Goal: Use online tool/utility: Utilize a website feature to perform a specific function

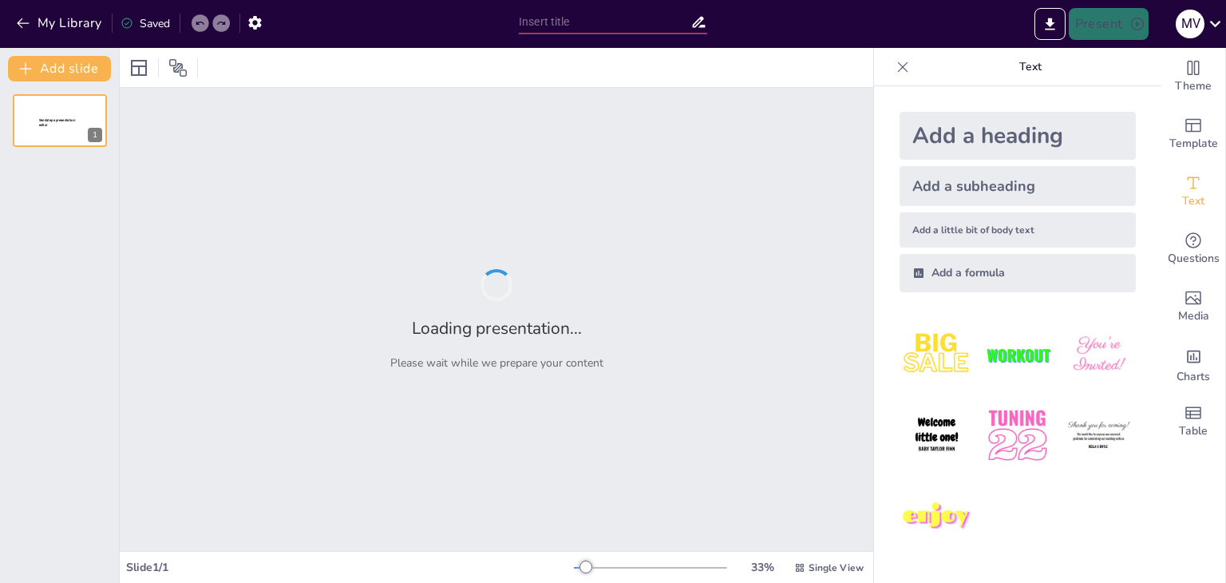
type input "New Sendsteps"
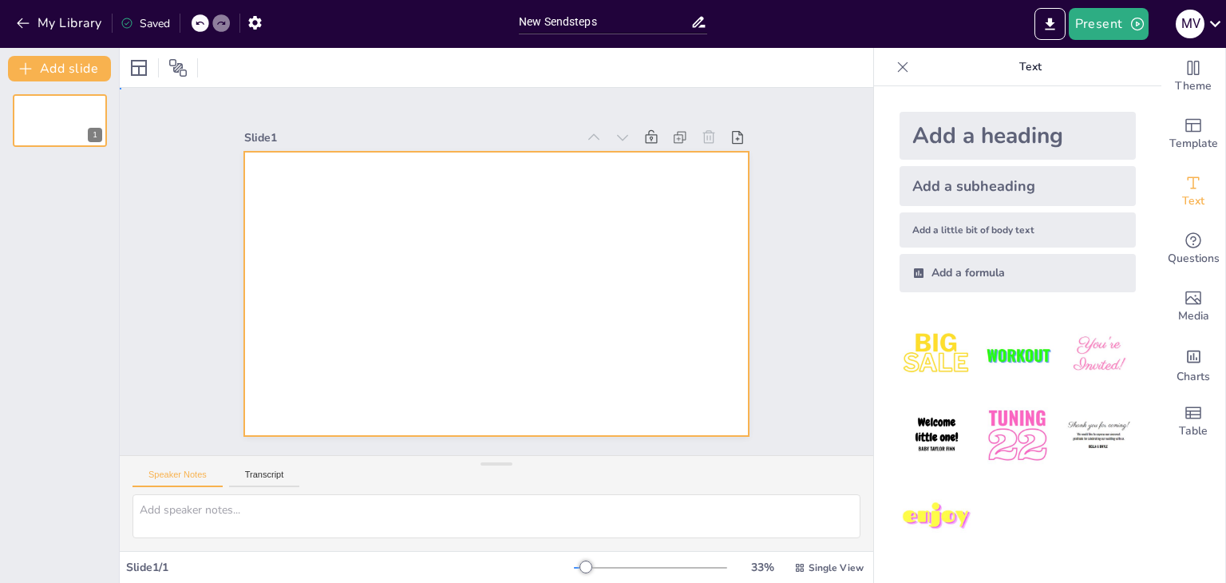
click at [466, 196] on div at bounding box center [496, 294] width 505 height 284
click at [580, 315] on div "New Slide" at bounding box center [618, 330] width 76 height 30
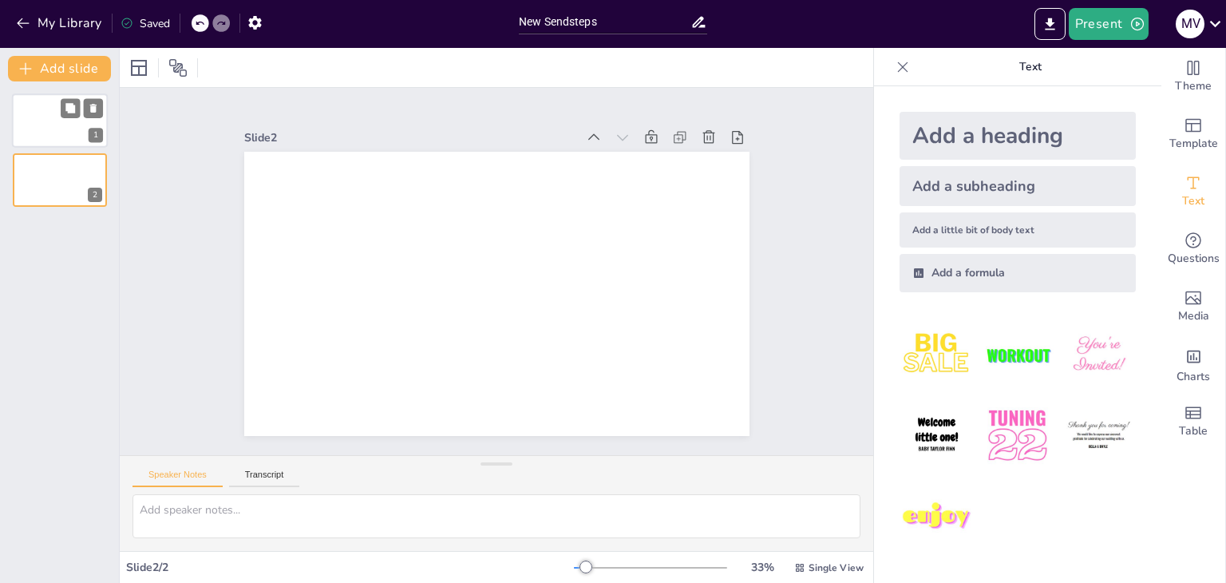
click at [42, 124] on div at bounding box center [60, 120] width 96 height 54
click at [225, 508] on textarea at bounding box center [496, 516] width 728 height 44
click at [303, 472] on div "Speaker Notes Transcript" at bounding box center [496, 475] width 753 height 38
click at [282, 473] on button "Transcript" at bounding box center [264, 478] width 71 height 18
click at [212, 472] on button "Speaker Notes" at bounding box center [177, 478] width 90 height 18
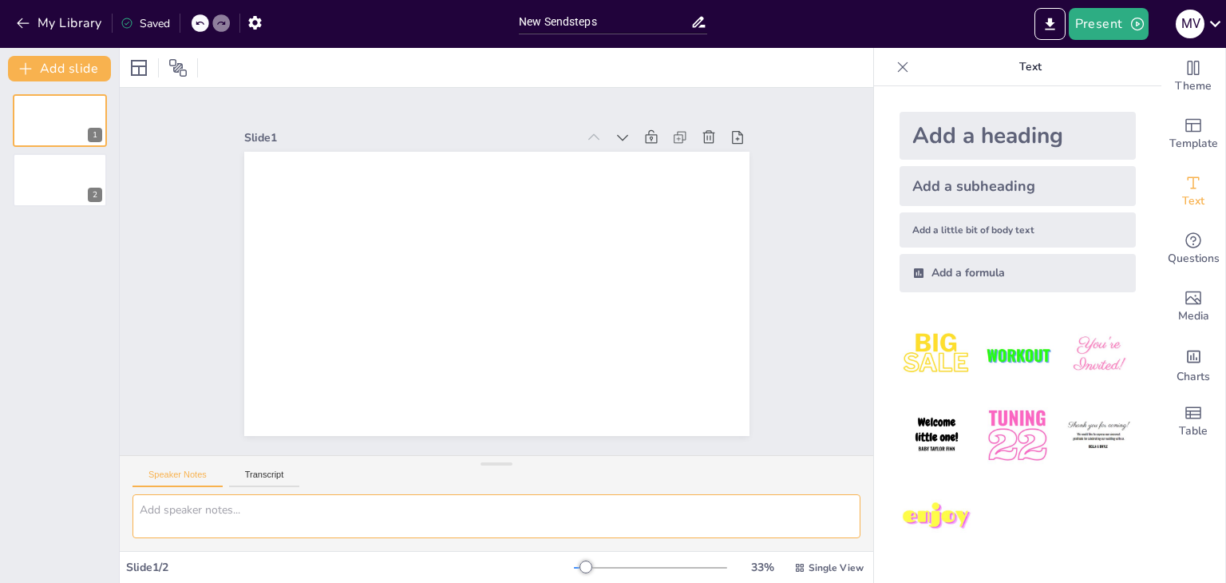
click at [209, 504] on textarea at bounding box center [496, 516] width 728 height 44
paste textarea "TITULO: PRESERVACION DE LO SABERES ANCESTRALES DE LA COMUNIDAD DE PAMASHTO: LEG…"
type textarea "TITULO: PRESERVACION DE LO SABERES ANCESTRALES DE LA COMUNIDAD DE PAMASHTO: LEG…"
click at [253, 480] on button "Transcript" at bounding box center [264, 478] width 71 height 18
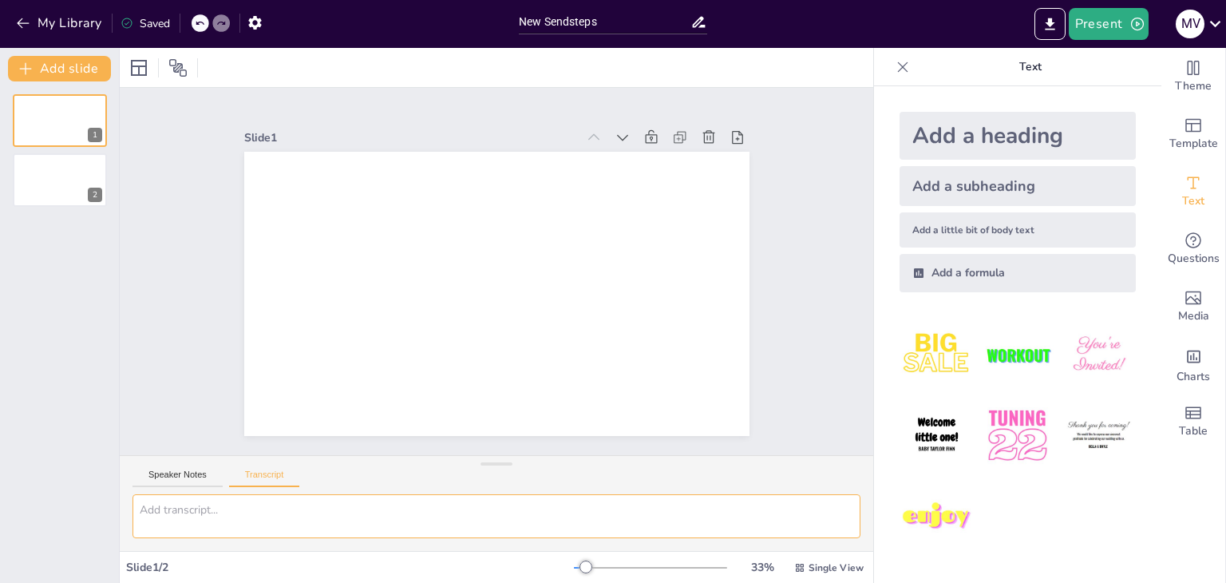
click at [213, 512] on textarea at bounding box center [496, 516] width 728 height 44
paste textarea "TITULO: PRESERVACION DE LO SABERES ANCESTRALES DE LA COMUNIDAD DE PAMASHTO: LEG…"
type textarea "TITULO: PRESERVACION DE LO SABERES ANCESTRALES DE LA COMUNIDAD DE PAMASHTO: LEG…"
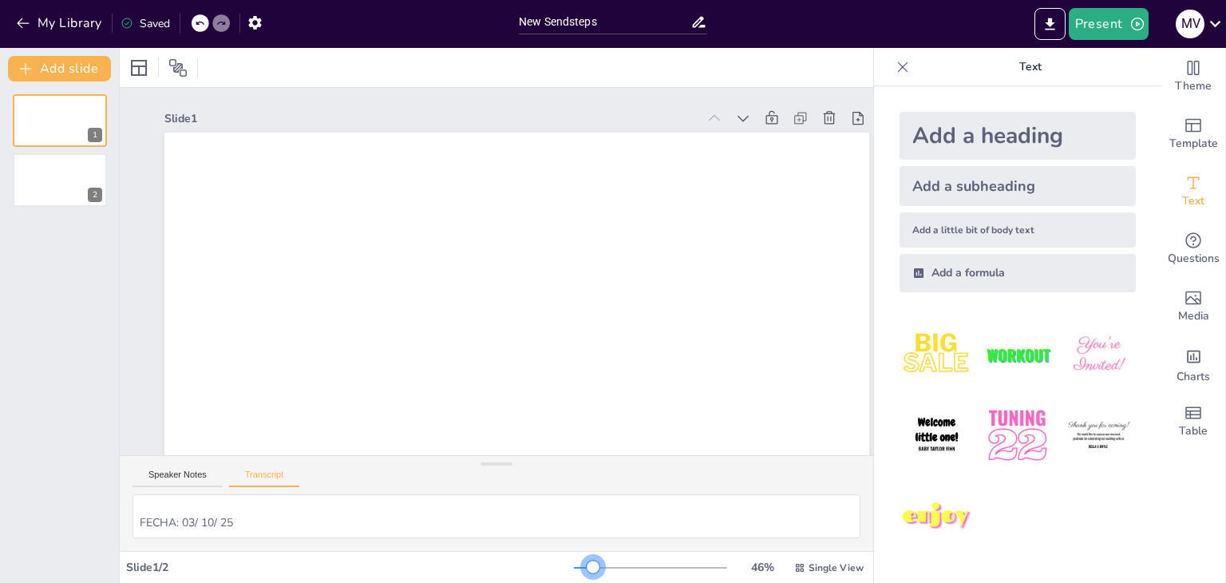
click at [583, 561] on div at bounding box center [650, 567] width 153 height 13
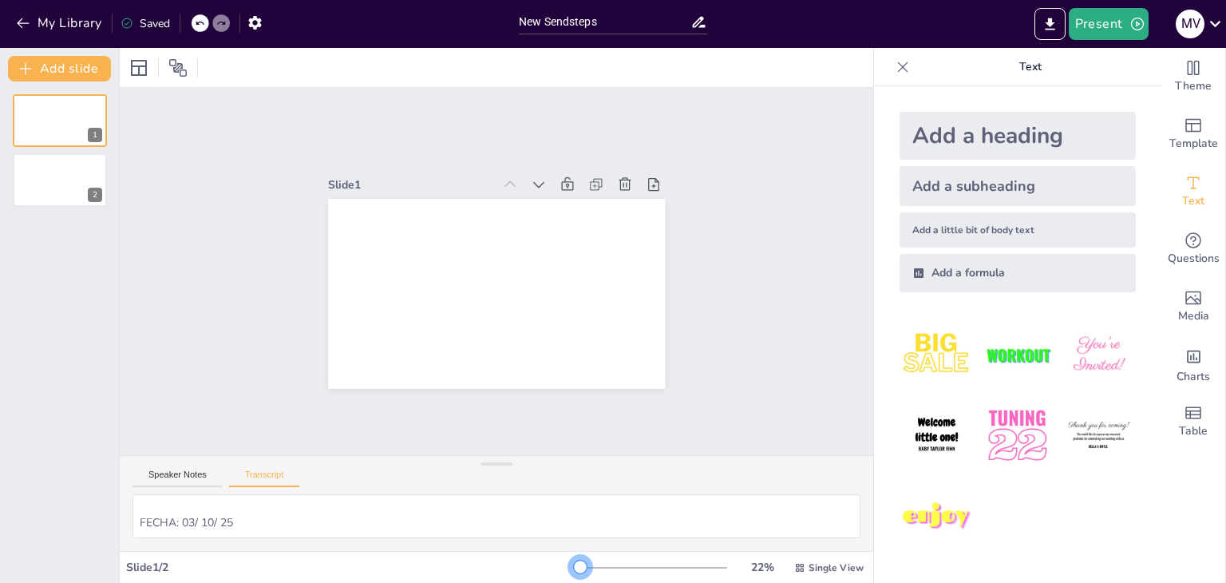
click at [574, 561] on div at bounding box center [650, 567] width 153 height 13
click at [188, 480] on button "Speaker Notes" at bounding box center [177, 478] width 90 height 18
click at [245, 508] on textarea "TITULO: PRESERVACION DE LO SABERES ANCESTRALES DE LA COMUNIDAD DE PAMASHTO: LEG…" at bounding box center [496, 516] width 728 height 44
type textarea "TITULO: PRESERVACION DE LO SABERES ANCESTRALES DE LA COMUNIDAD DE PAMASHTO: LEG…"
